Goal: Transaction & Acquisition: Purchase product/service

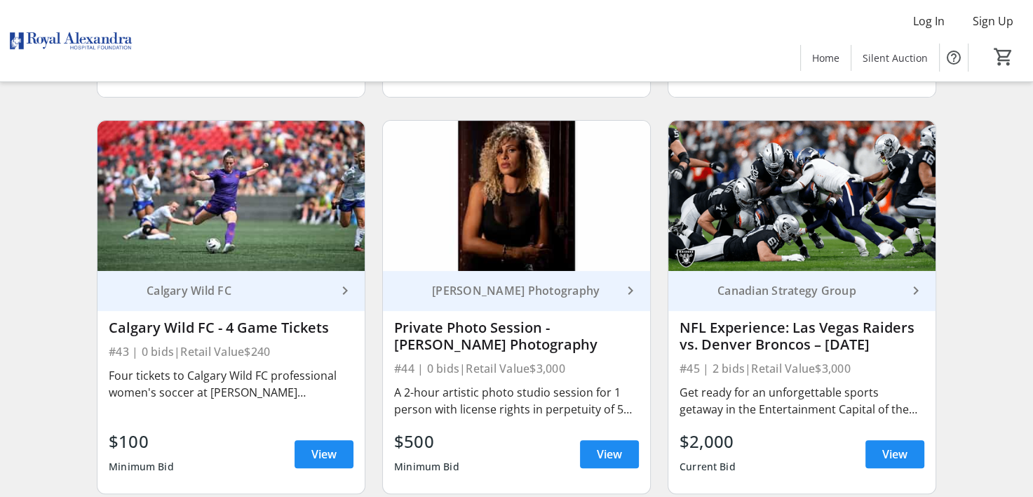
scroll to position [5682, 0]
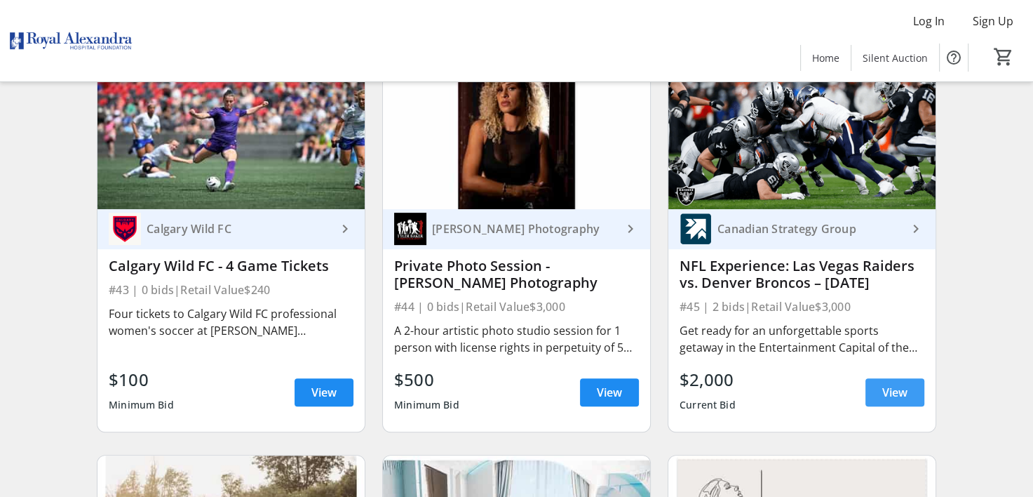
click at [896, 384] on span "View" at bounding box center [894, 392] width 25 height 17
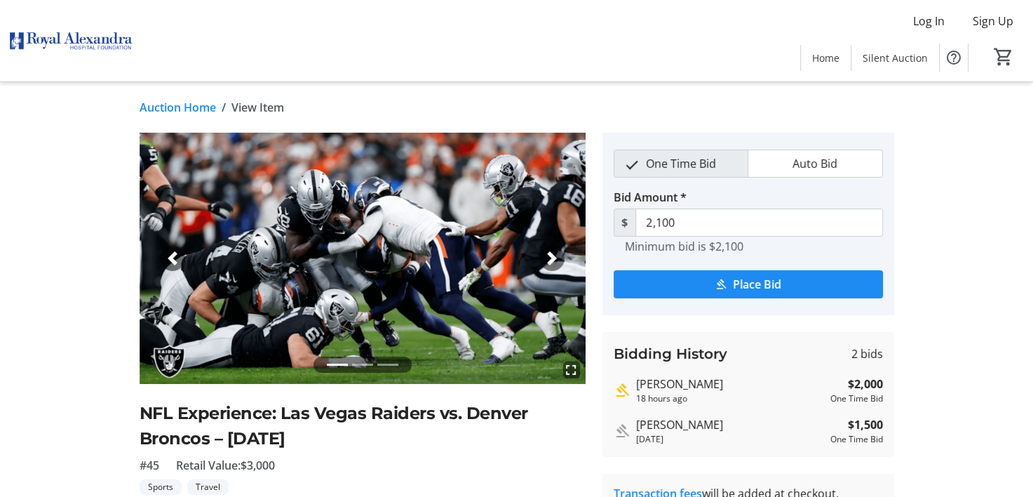
click at [192, 107] on link "Auction Home" at bounding box center [178, 107] width 76 height 17
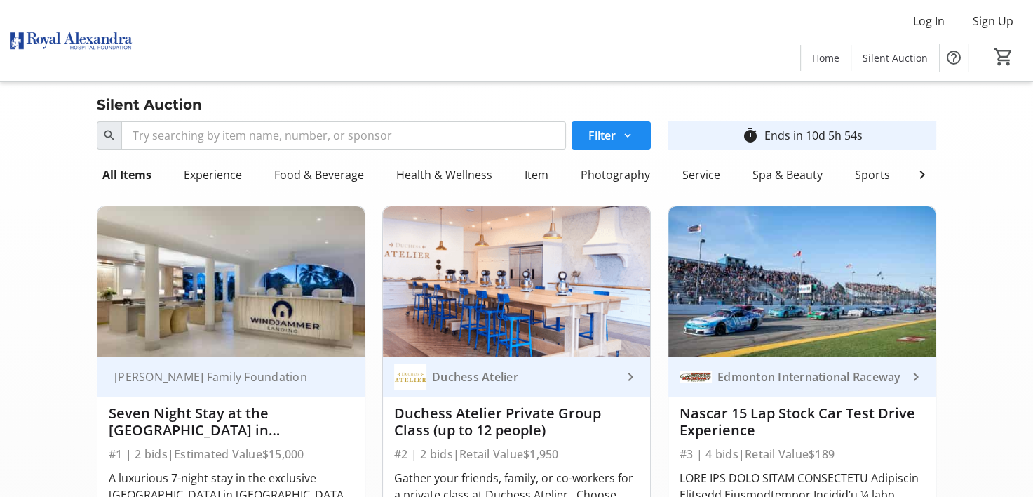
scroll to position [140, 0]
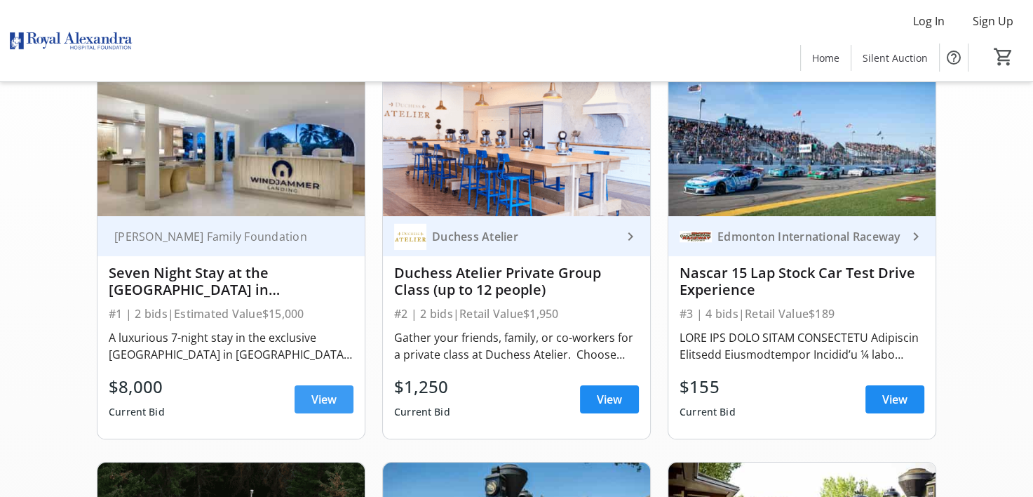
drag, startPoint x: 326, startPoint y: 408, endPoint x: 314, endPoint y: 407, distance: 11.9
click at [326, 408] on span "View" at bounding box center [323, 399] width 25 height 17
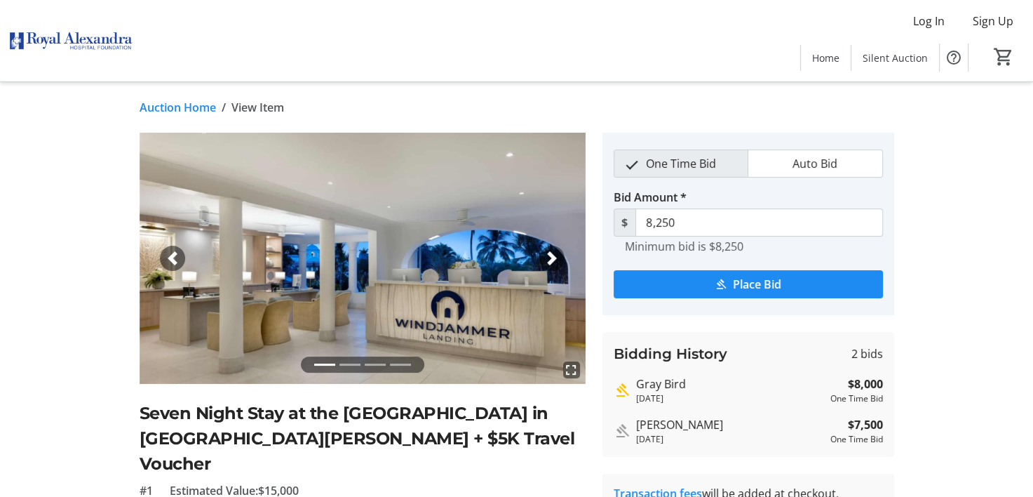
click at [263, 109] on span "View Item" at bounding box center [257, 107] width 53 height 17
click at [173, 107] on link "Auction Home" at bounding box center [178, 107] width 76 height 17
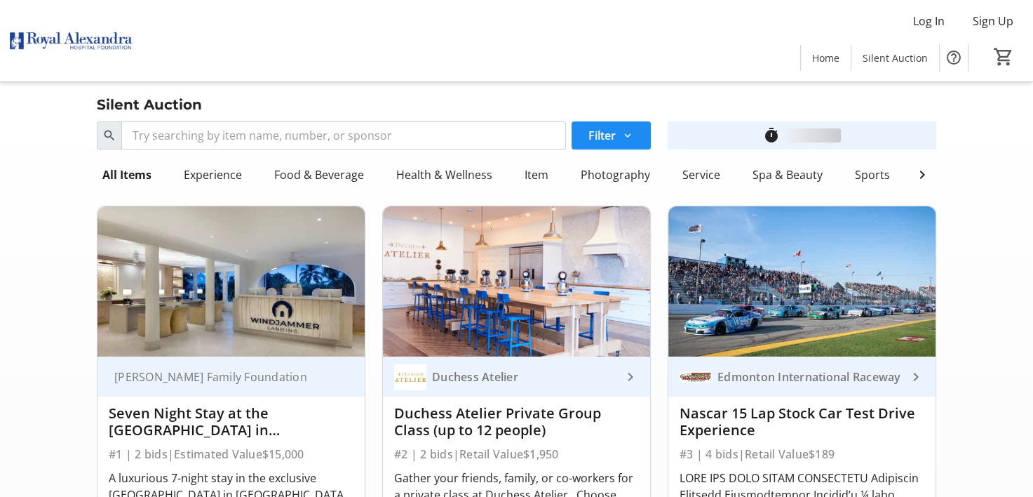
scroll to position [140, 0]
